Goal: Feedback & Contribution: Contribute content

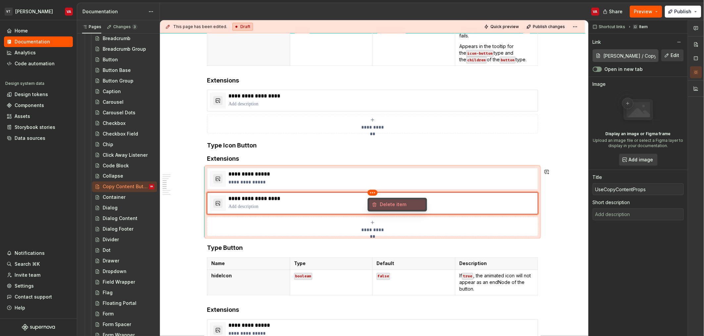
drag, startPoint x: 379, startPoint y: 202, endPoint x: 302, endPoint y: 203, distance: 76.8
click at [379, 202] on div "Delete item" at bounding box center [397, 204] width 56 height 11
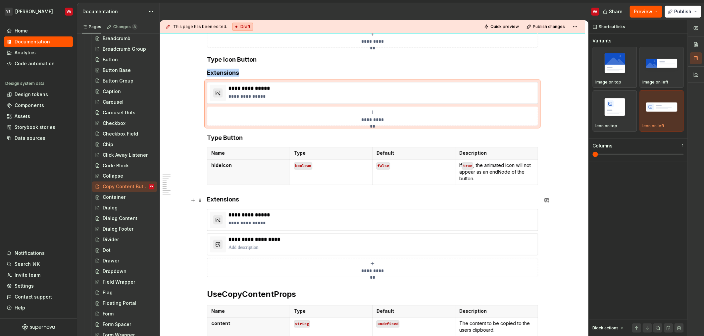
scroll to position [511, 0]
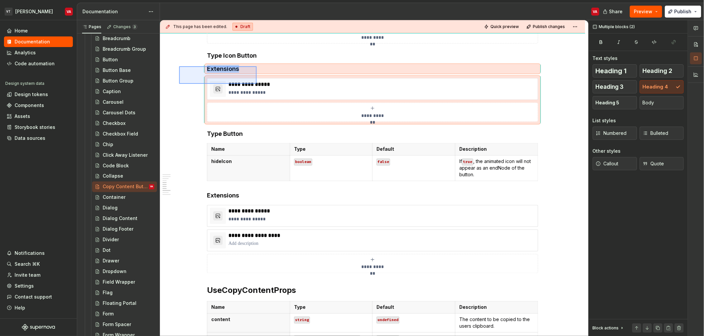
drag, startPoint x: 179, startPoint y: 66, endPoint x: 258, endPoint y: 95, distance: 84.2
click at [258, 95] on div "**********" at bounding box center [374, 178] width 428 height 316
click at [358, 242] on p at bounding box center [381, 243] width 306 height 7
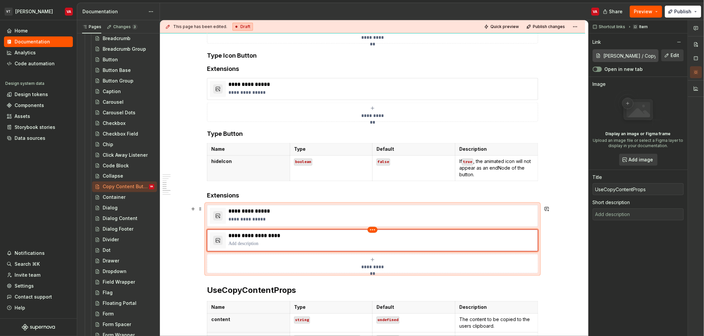
click at [375, 232] on html "VT Minerva VA Home Documentation Analytics Code automation Design system data D…" at bounding box center [352, 168] width 704 height 336
click at [386, 242] on div "Delete item" at bounding box center [401, 241] width 43 height 7
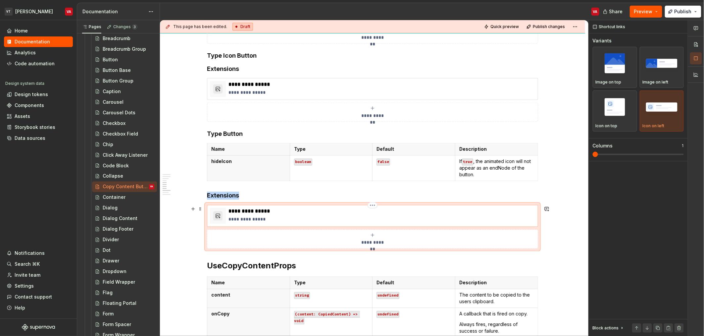
click at [271, 211] on p "**********" at bounding box center [381, 211] width 306 height 7
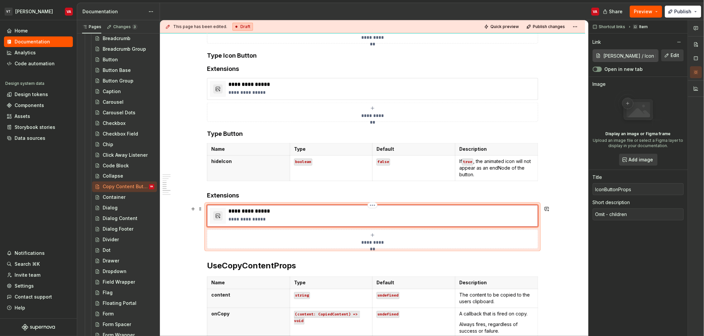
type textarea "*"
type input "ButtonProps"
click at [676, 55] on span "Edit" at bounding box center [675, 55] width 9 height 7
type textarea "*"
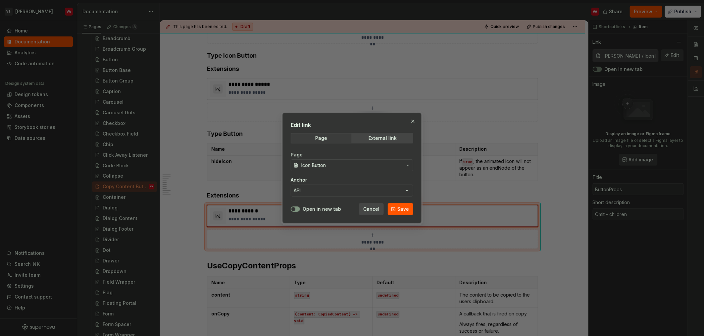
click at [344, 163] on span "Icon Button" at bounding box center [351, 165] width 101 height 7
type input "butt"
click at [335, 187] on button "Page title" at bounding box center [352, 190] width 122 height 12
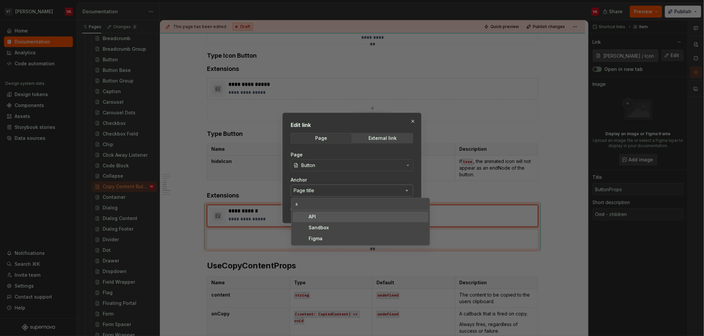
type input "ap"
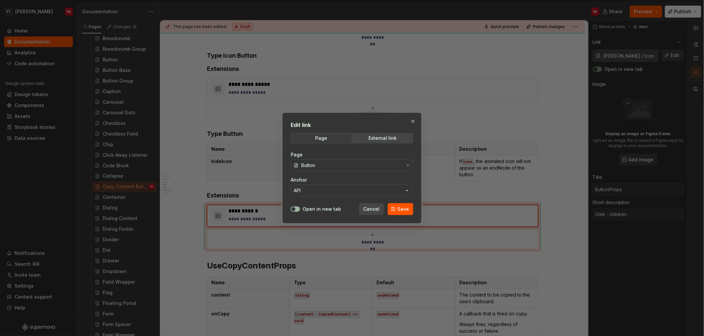
click at [298, 210] on button "Open in new tab" at bounding box center [295, 208] width 9 height 5
click at [400, 210] on span "Save" at bounding box center [403, 209] width 12 height 7
type textarea "*"
type input "Minerva / Button/ API"
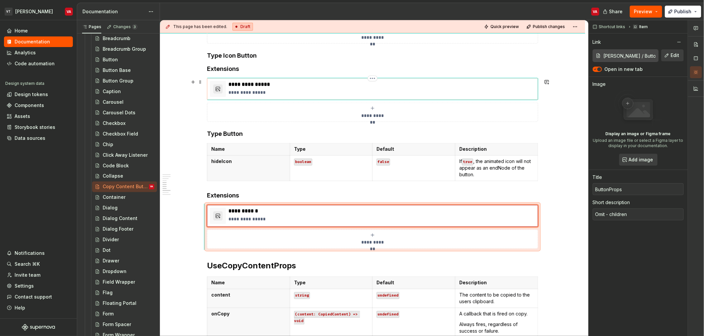
click at [298, 90] on p "**********" at bounding box center [381, 92] width 306 height 7
type textarea "*"
type input "Minerva / Icon Button/ API"
type input "IconButtonProps"
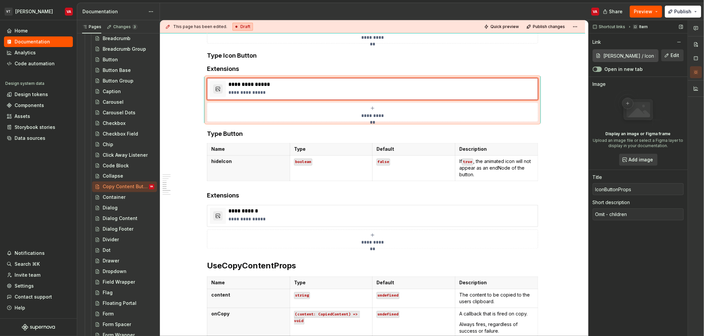
click at [600, 69] on button "Open in new tab" at bounding box center [596, 69] width 9 height 5
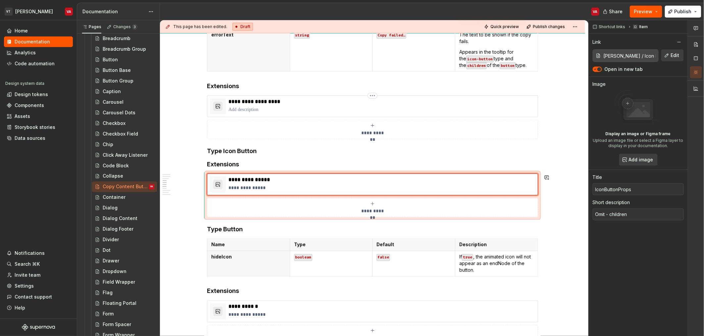
scroll to position [322, 0]
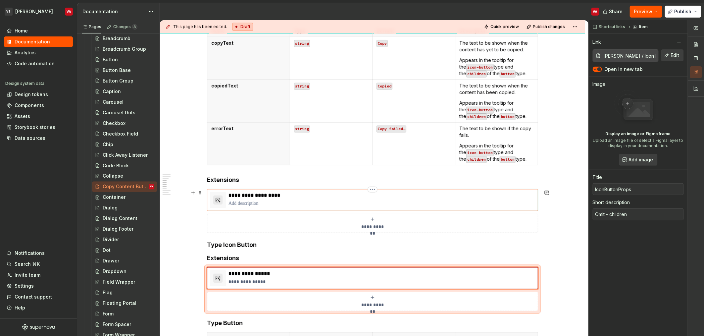
type textarea "*"
type input "Minerva / Copy Content Button/ UseCopyContentProps"
type input "UseCopyContentProps"
click at [319, 190] on div "**********" at bounding box center [372, 200] width 331 height 22
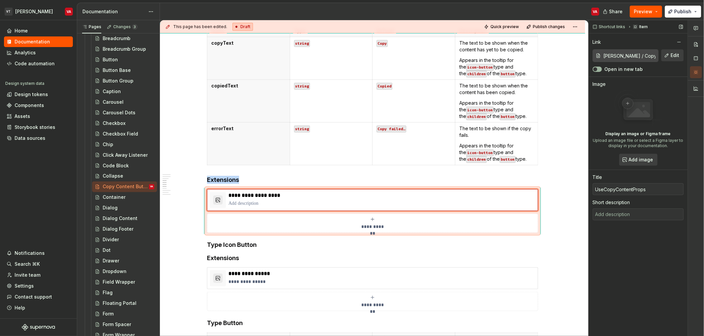
click at [599, 69] on button "Open in new tab" at bounding box center [596, 69] width 9 height 5
type textarea "*"
type textarea "A helper icon button that copies a given piece of content to the users clip boa…"
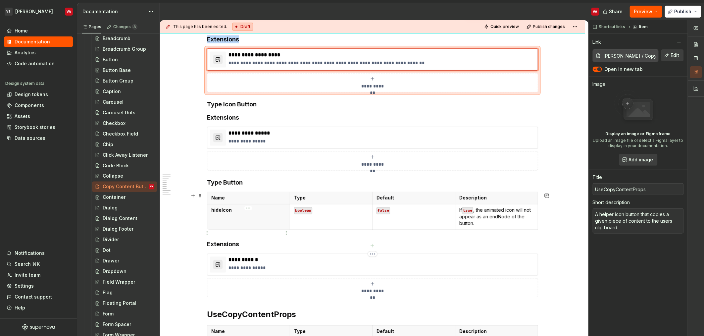
scroll to position [501, 0]
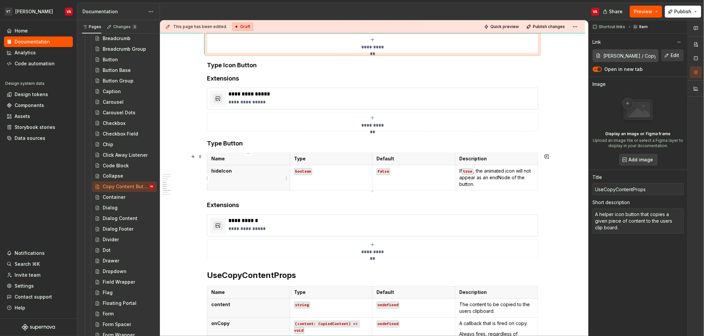
click at [253, 177] on th "hideIcon" at bounding box center [248, 177] width 83 height 25
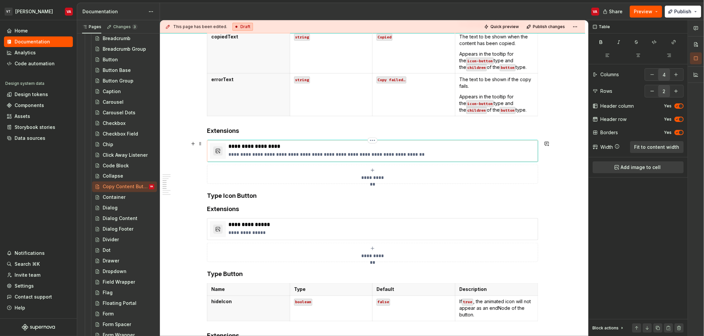
scroll to position [230, 0]
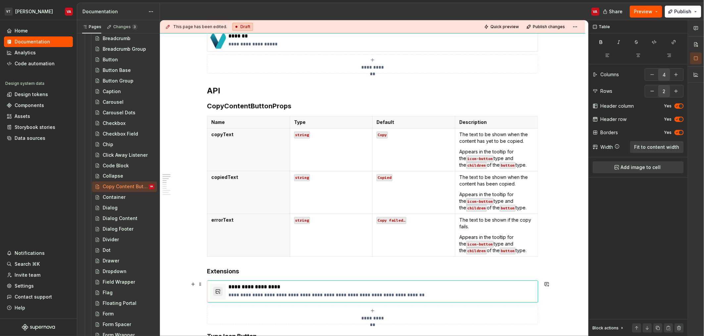
type textarea "*"
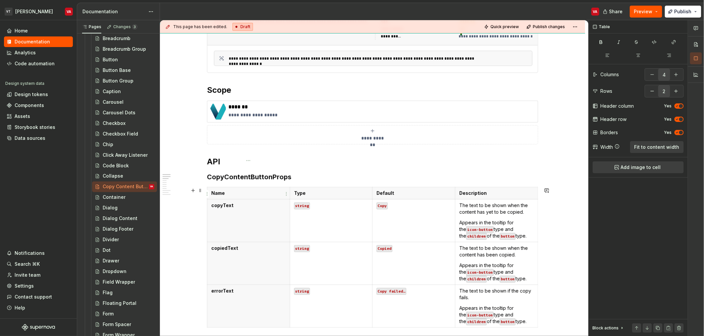
scroll to position [149, 0]
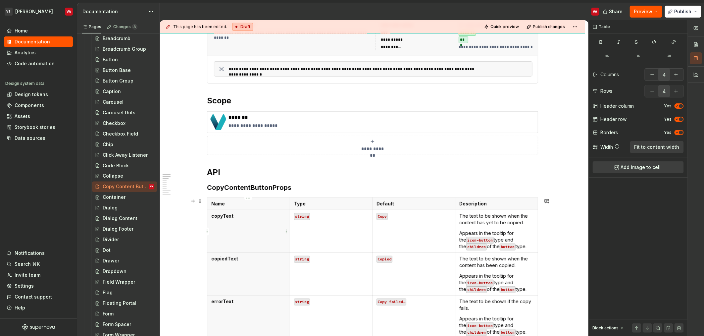
click at [262, 227] on th "copyText" at bounding box center [248, 231] width 83 height 43
click at [208, 231] on html "VT Minerva VA Home Documentation Analytics Code automation Design system data D…" at bounding box center [352, 168] width 704 height 336
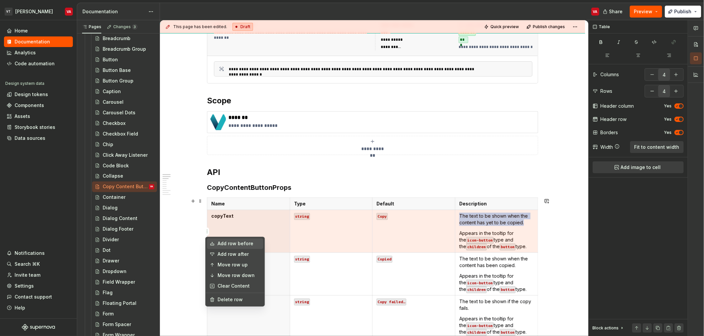
click at [220, 244] on div "Add row before" at bounding box center [238, 243] width 43 height 7
type input "5"
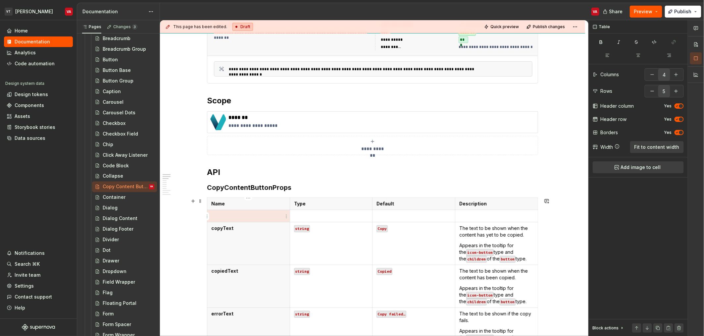
click at [235, 216] on p at bounding box center [248, 215] width 74 height 7
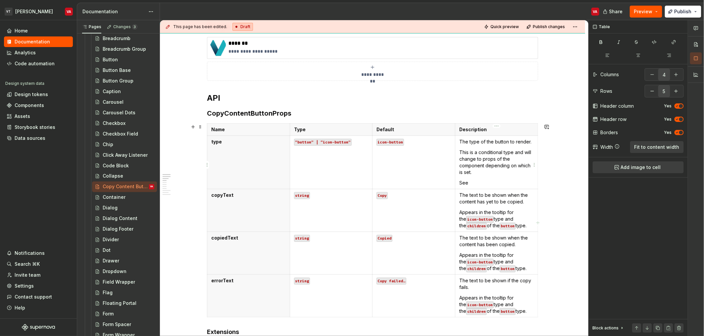
scroll to position [220, 0]
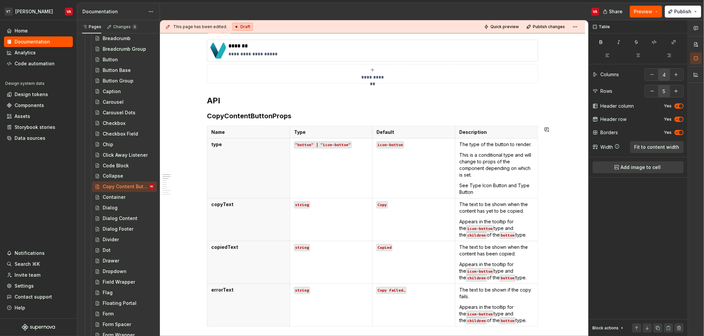
click at [487, 185] on p "See Type Icon Button and Type Button" at bounding box center [496, 188] width 74 height 13
click at [481, 182] on p "See Type Icon Button and Type Button" at bounding box center [496, 188] width 74 height 13
click at [467, 184] on p "See Type Icon Button and Type Button" at bounding box center [496, 188] width 74 height 13
click at [483, 181] on td "The type of the button to render. This is a conditional type and will change to…" at bounding box center [496, 168] width 83 height 60
drag, startPoint x: 469, startPoint y: 184, endPoint x: 506, endPoint y: 184, distance: 36.4
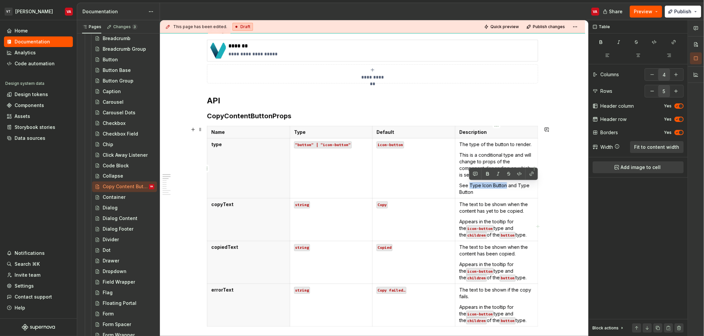
click at [506, 184] on p "See Type Icon Button and Type Button" at bounding box center [496, 188] width 74 height 13
click at [259, 114] on h3 "CopyContentButtonProps" at bounding box center [372, 115] width 331 height 9
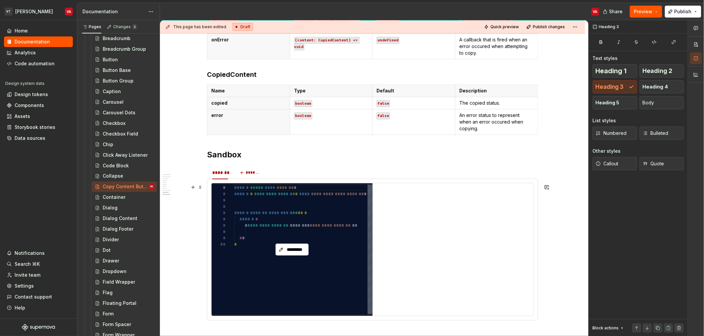
scroll to position [894, 0]
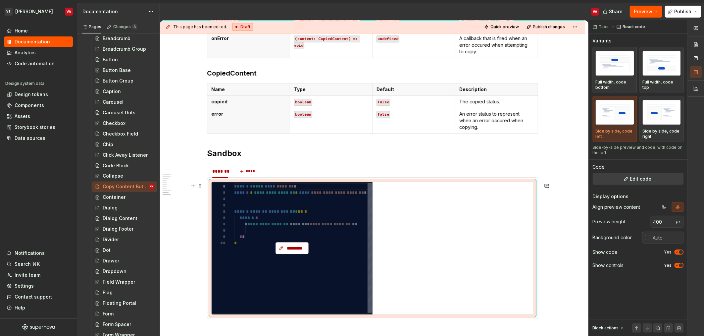
click at [291, 251] on span "*********" at bounding box center [294, 248] width 19 height 7
type textarea "*"
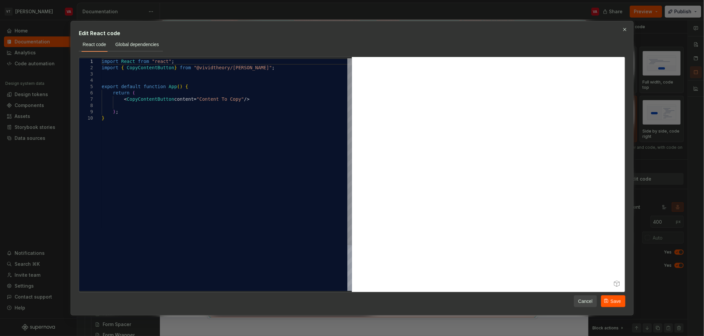
click at [137, 103] on div "import React from "react" ; import { CopyContentButton } from "@vividtheory/min…" at bounding box center [227, 202] width 250 height 289
type textarea "**********"
click at [612, 300] on span "Save" at bounding box center [615, 300] width 11 height 7
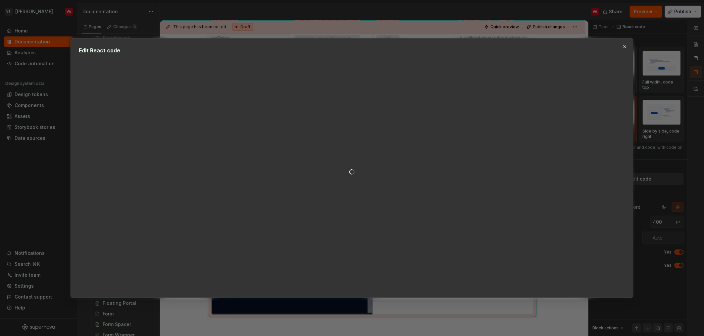
type textarea "*"
type textarea "**********"
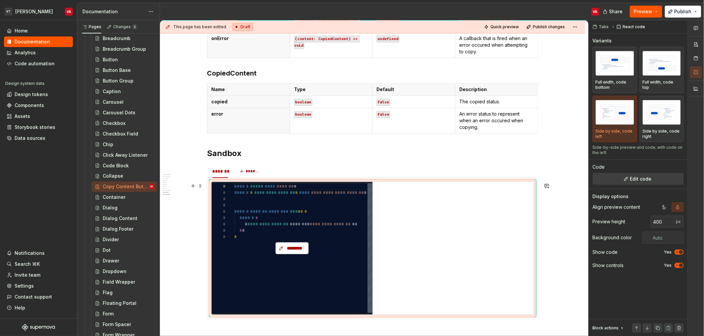
click at [292, 249] on span "*********" at bounding box center [294, 248] width 19 height 7
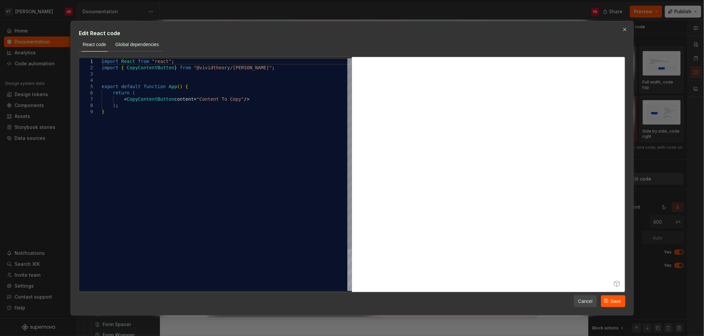
type textarea "**********"
click at [238, 187] on div "import React from "react" ; import { CopyContentButton } from "@vividtheory/min…" at bounding box center [227, 199] width 250 height 283
click at [624, 33] on button "button" at bounding box center [624, 29] width 9 height 9
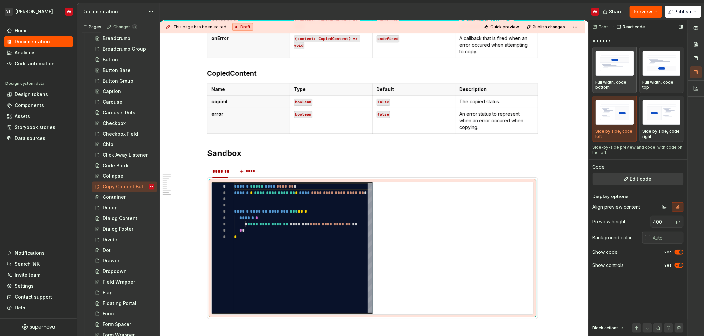
type textarea "*"
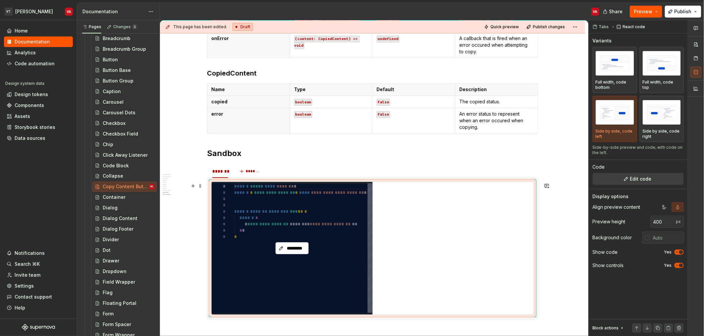
click at [246, 208] on div "*********" at bounding box center [292, 248] width 161 height 132
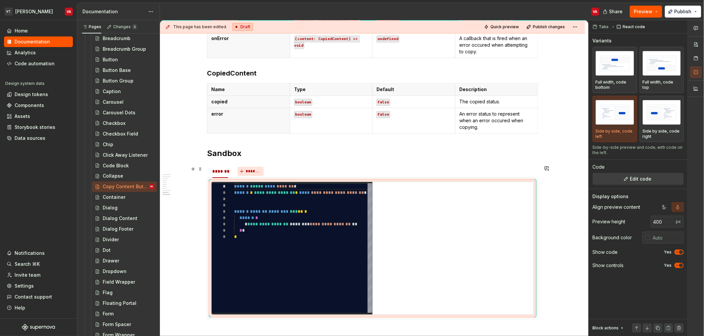
click at [253, 174] on span "*******" at bounding box center [253, 170] width 15 height 5
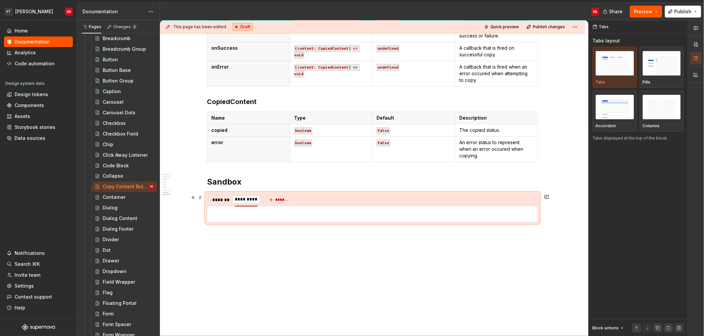
type input "**********"
click at [255, 214] on p at bounding box center [372, 214] width 322 height 8
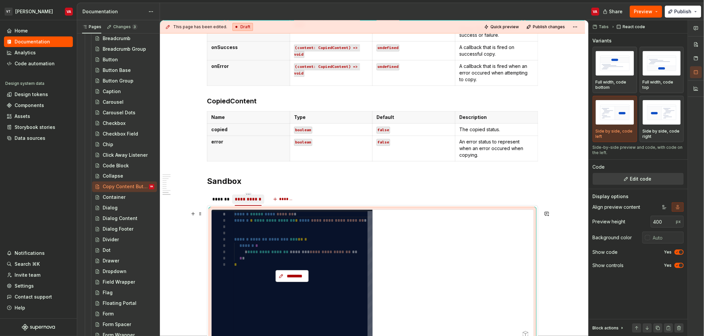
click at [291, 276] on span "*********" at bounding box center [294, 275] width 19 height 7
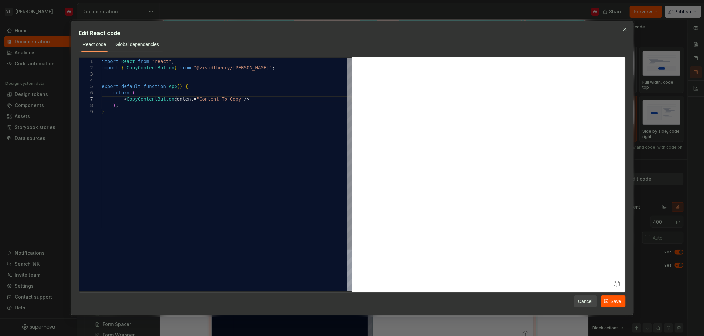
click at [176, 100] on div "import React from "react" ; import { CopyContentButton } from "@vividtheory/min…" at bounding box center [227, 199] width 250 height 283
type textarea "**********"
click at [613, 301] on span "Save" at bounding box center [615, 300] width 11 height 7
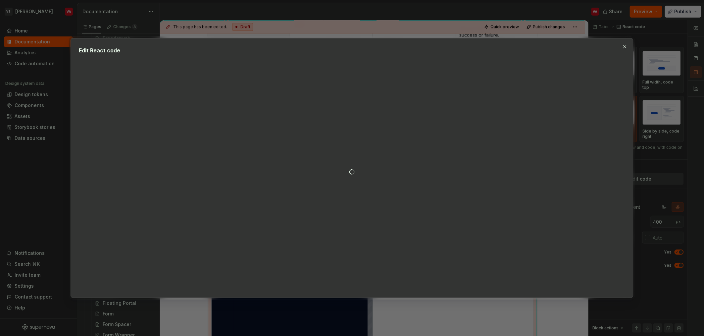
type textarea "*"
type textarea "**********"
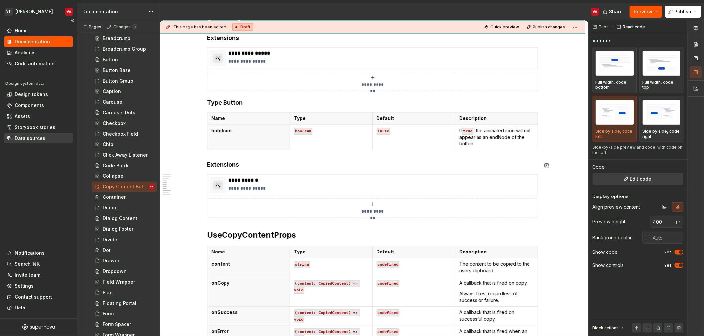
scroll to position [603, 0]
click at [254, 189] on p "**********" at bounding box center [381, 187] width 306 height 7
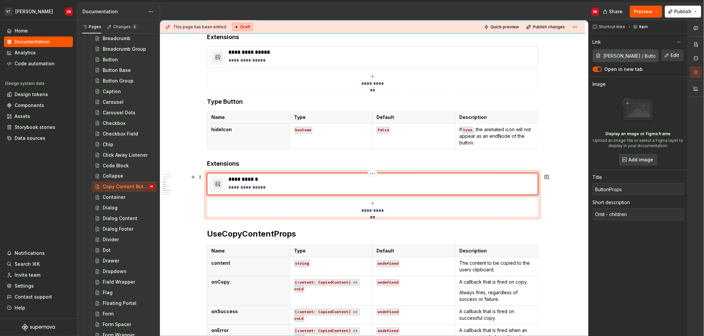
click at [261, 188] on p "**********" at bounding box center [381, 187] width 306 height 7
type textarea "*"
type textarea "Omit - children"
type textarea "*"
type textarea "Omit - children ="
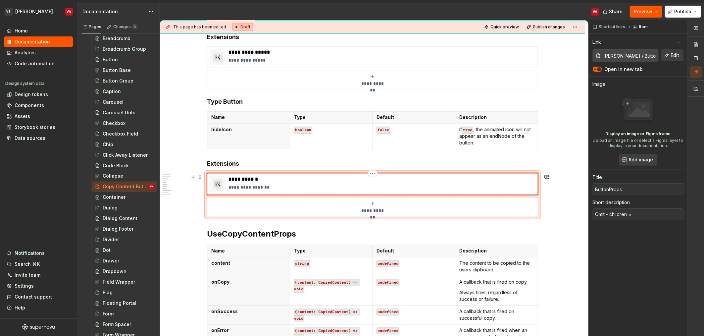
type textarea "*"
type textarea "Omit - children"
type textarea "*"
type textarea "Omit - children |"
type textarea "*"
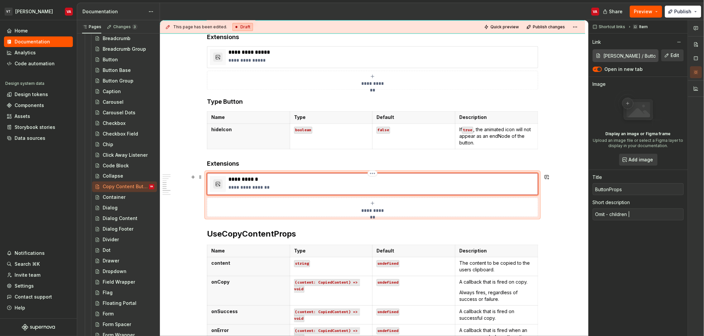
type textarea "Omit - children |"
type textarea "*"
type textarea "Omit - children | type"
click at [256, 187] on p "**********" at bounding box center [381, 187] width 306 height 7
type textarea "*"
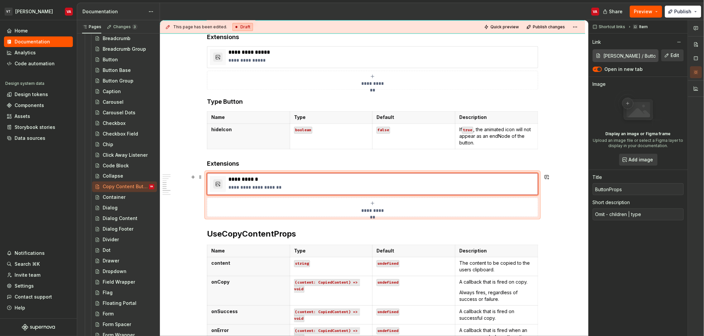
type textarea "Omit - children type"
type textarea "*"
type textarea "Omit - type"
type textarea "*"
type textarea "Omit - type"
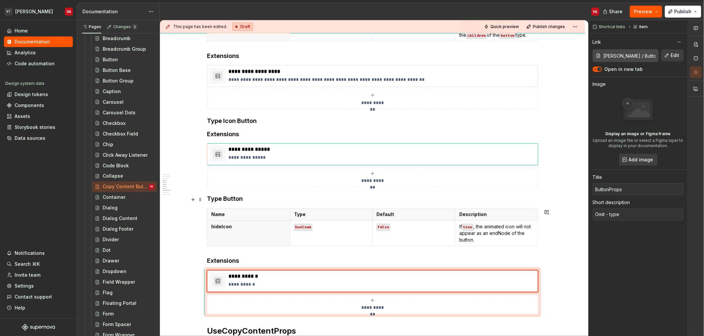
scroll to position [505, 0]
click at [267, 161] on p "**********" at bounding box center [381, 158] width 306 height 7
type textarea "*"
type input "Minerva / Icon Button/ API"
type input "IconButtonProps"
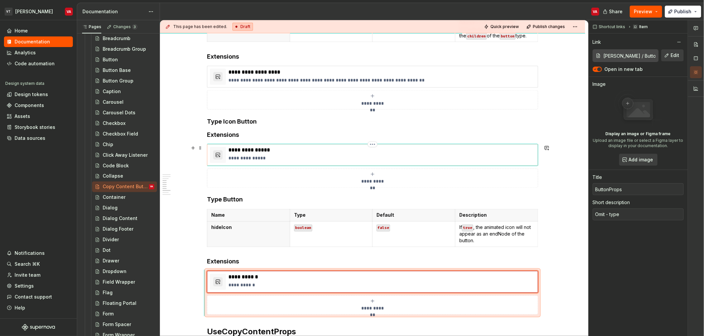
type textarea "Omit - children"
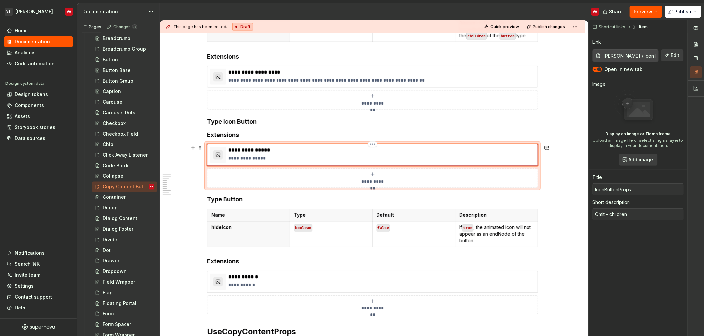
type textarea "*"
type textarea "Omit - children"
type textarea "*"
type textarea "Omit - children |"
type textarea "*"
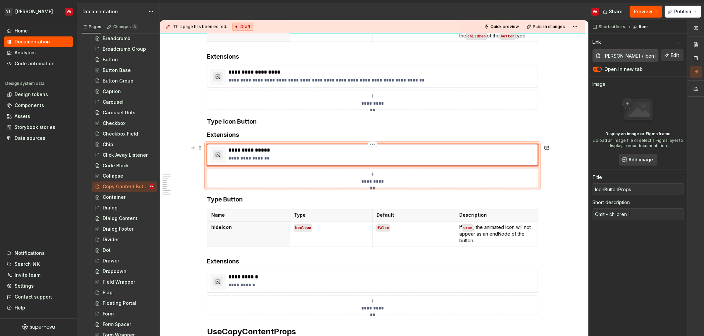
type textarea "Omit - children |"
type textarea "*"
type textarea "Omit - children | t"
type textarea "*"
type textarea "Omit - children | ty"
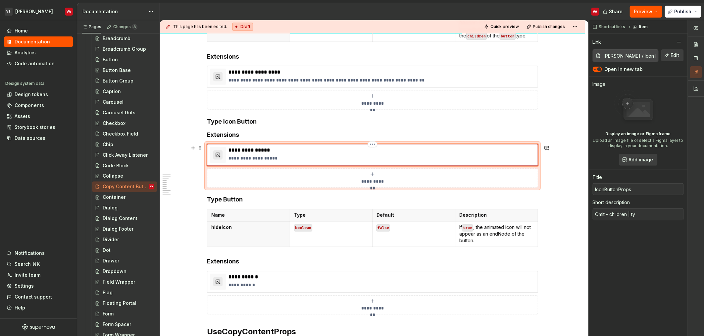
type textarea "*"
type textarea "Omit - children | typ"
type textarea "*"
type textarea "Omit - children | type"
click at [675, 14] on button "Publish" at bounding box center [683, 12] width 36 height 12
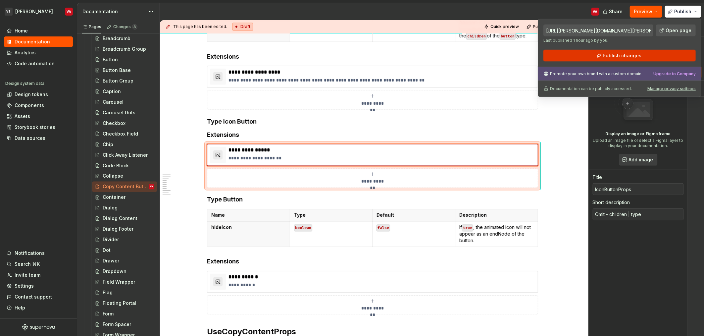
click at [597, 58] on button "Publish changes" at bounding box center [619, 56] width 152 height 12
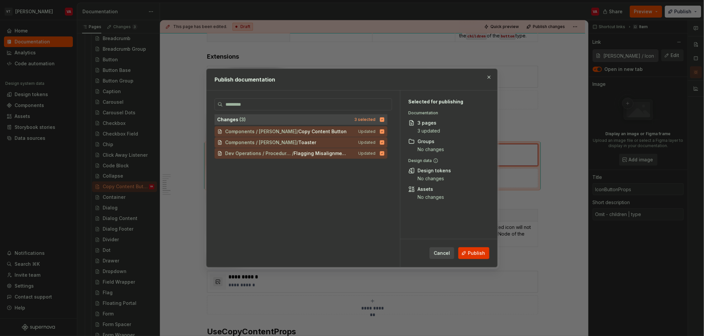
click at [469, 249] on button "Publish" at bounding box center [473, 253] width 31 height 12
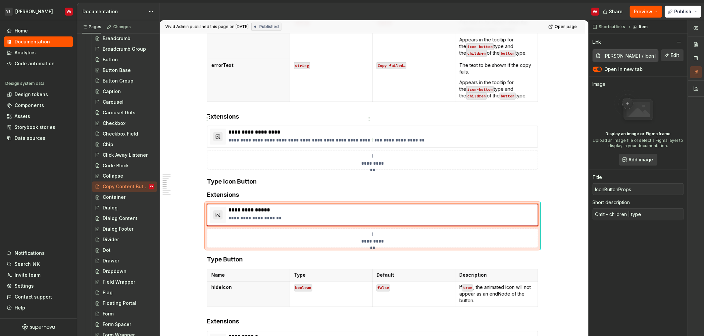
scroll to position [407, 0]
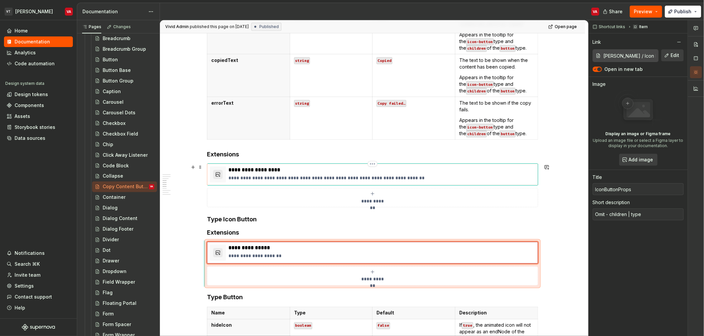
click at [442, 166] on div "**********" at bounding box center [372, 175] width 331 height 22
type textarea "*"
type input "Minerva / Copy Content Button"
type input "UseCopyContentProps"
type textarea "A helper icon button that copies a given piece of content to the users clip boa…"
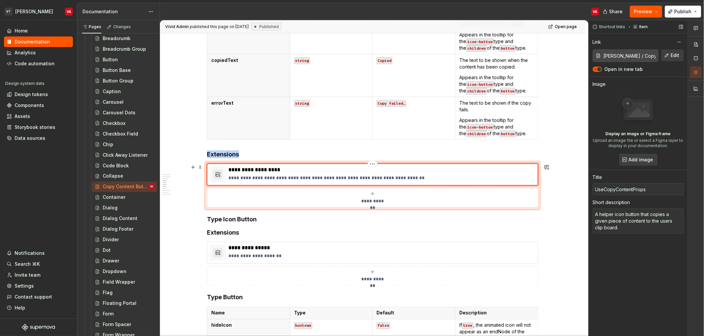
type input "Minerva / Copy Content Button/ UseCopyContentProps"
click at [594, 69] on icon "button" at bounding box center [594, 69] width 5 height 4
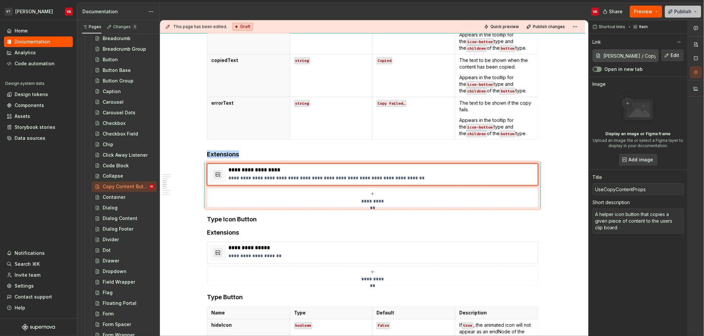
click at [684, 14] on span "Publish" at bounding box center [682, 11] width 17 height 7
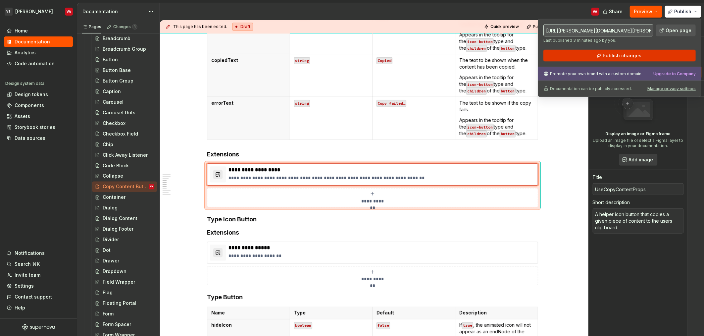
click at [636, 58] on span "Publish changes" at bounding box center [622, 55] width 39 height 7
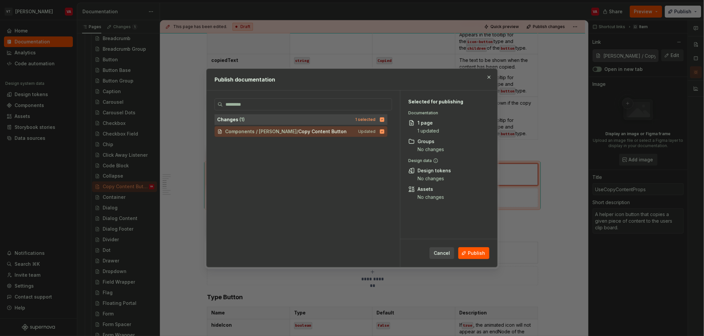
click at [443, 250] on span "Cancel" at bounding box center [442, 253] width 16 height 7
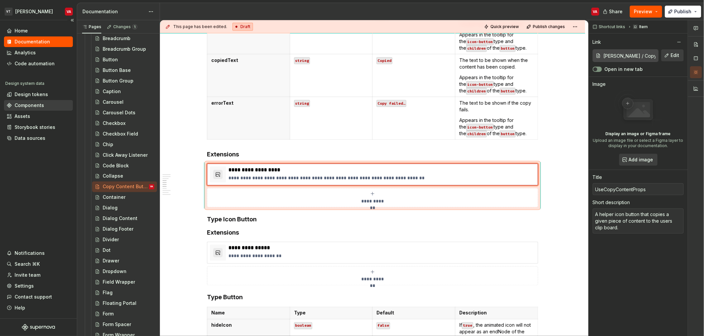
type textarea "*"
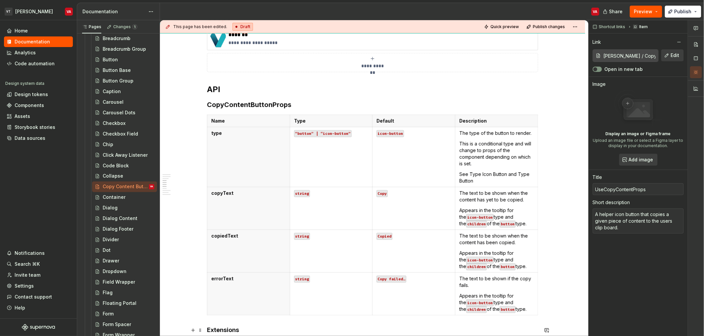
scroll to position [0, 0]
